Goal: Task Accomplishment & Management: Manage account settings

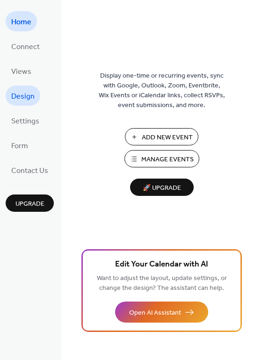
click at [23, 93] on span "Design" at bounding box center [22, 96] width 23 height 14
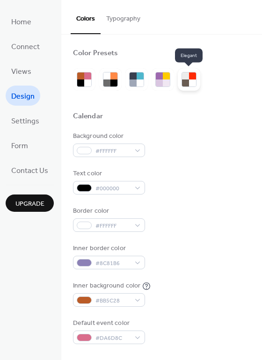
click at [187, 87] on div at bounding box center [188, 79] width 15 height 15
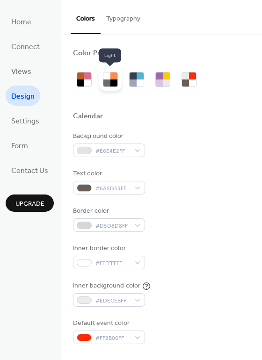
click at [108, 77] on div at bounding box center [106, 75] width 7 height 7
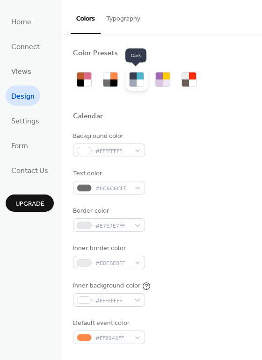
click at [138, 80] on div at bounding box center [140, 83] width 7 height 7
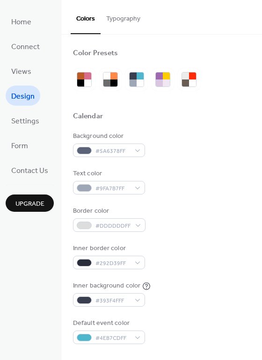
click at [120, 21] on button "Typography" at bounding box center [123, 16] width 45 height 33
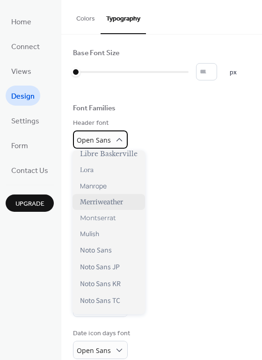
scroll to position [352, 0]
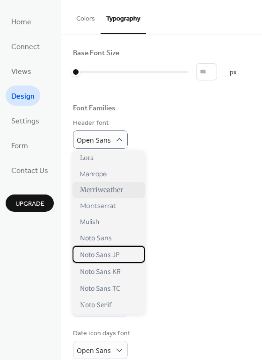
click at [114, 246] on div "Noto Sans JP" at bounding box center [108, 254] width 72 height 17
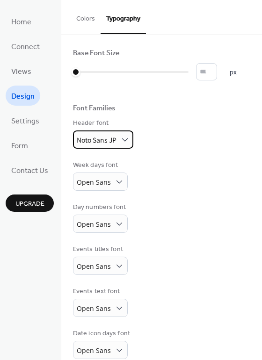
click at [112, 142] on span "Noto Sans JP" at bounding box center [97, 139] width 40 height 9
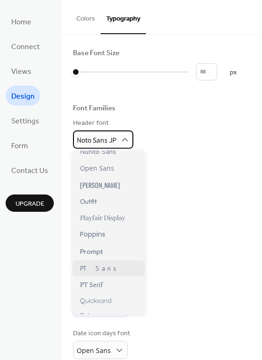
scroll to position [549, 0]
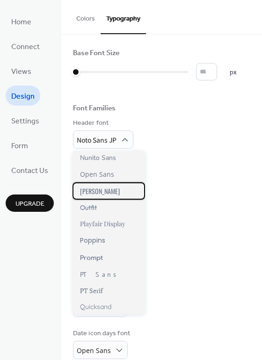
click at [104, 182] on div "[PERSON_NAME]" at bounding box center [108, 190] width 72 height 17
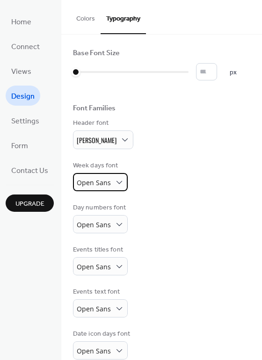
click at [99, 187] on span "Open Sans" at bounding box center [94, 183] width 34 height 13
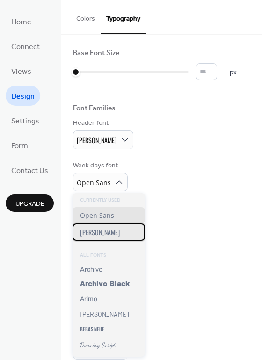
click at [107, 235] on div "[PERSON_NAME]" at bounding box center [108, 232] width 72 height 17
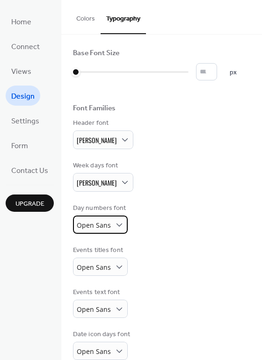
click at [102, 218] on div "Open Sans" at bounding box center [100, 225] width 55 height 18
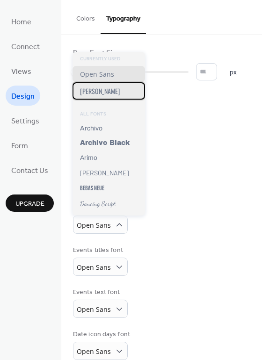
click at [106, 95] on div "[PERSON_NAME]" at bounding box center [108, 90] width 72 height 17
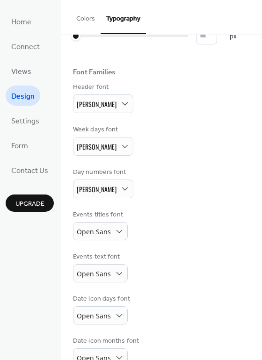
scroll to position [57, 0]
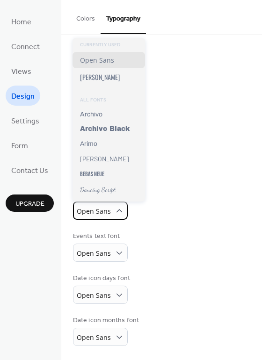
click at [106, 210] on span "Open Sans" at bounding box center [94, 211] width 34 height 9
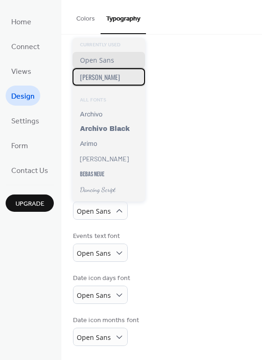
drag, startPoint x: 94, startPoint y: 81, endPoint x: 99, endPoint y: 98, distance: 17.9
click at [94, 81] on span "[PERSON_NAME]" at bounding box center [100, 77] width 40 height 10
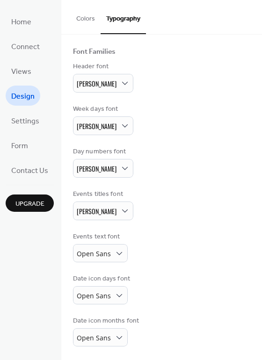
scroll to position [57, 0]
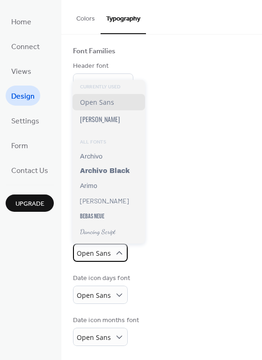
click at [94, 260] on span "Open Sans" at bounding box center [94, 254] width 34 height 13
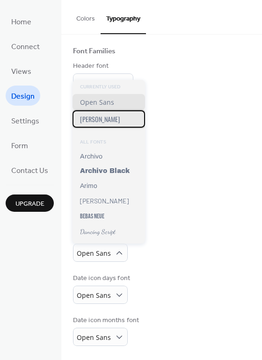
click at [98, 121] on div "[PERSON_NAME]" at bounding box center [108, 118] width 72 height 17
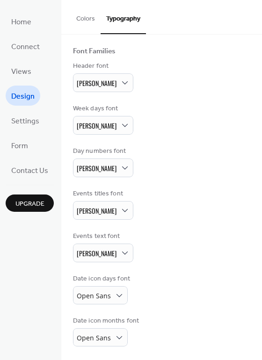
scroll to position [58, 0]
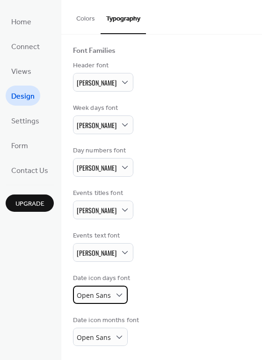
click at [111, 297] on div "Open Sans" at bounding box center [100, 295] width 55 height 18
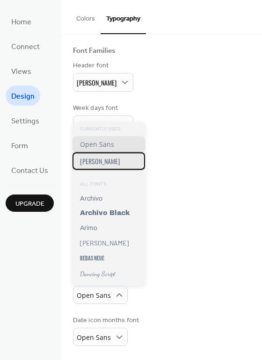
click at [101, 160] on div "[PERSON_NAME]" at bounding box center [108, 160] width 72 height 17
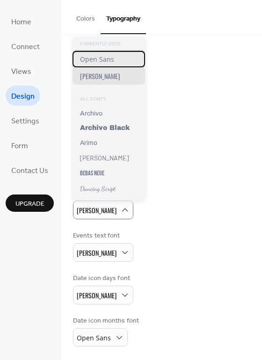
click at [93, 62] on span "Open Sans" at bounding box center [97, 59] width 34 height 9
